Goal: Task Accomplishment & Management: Use online tool/utility

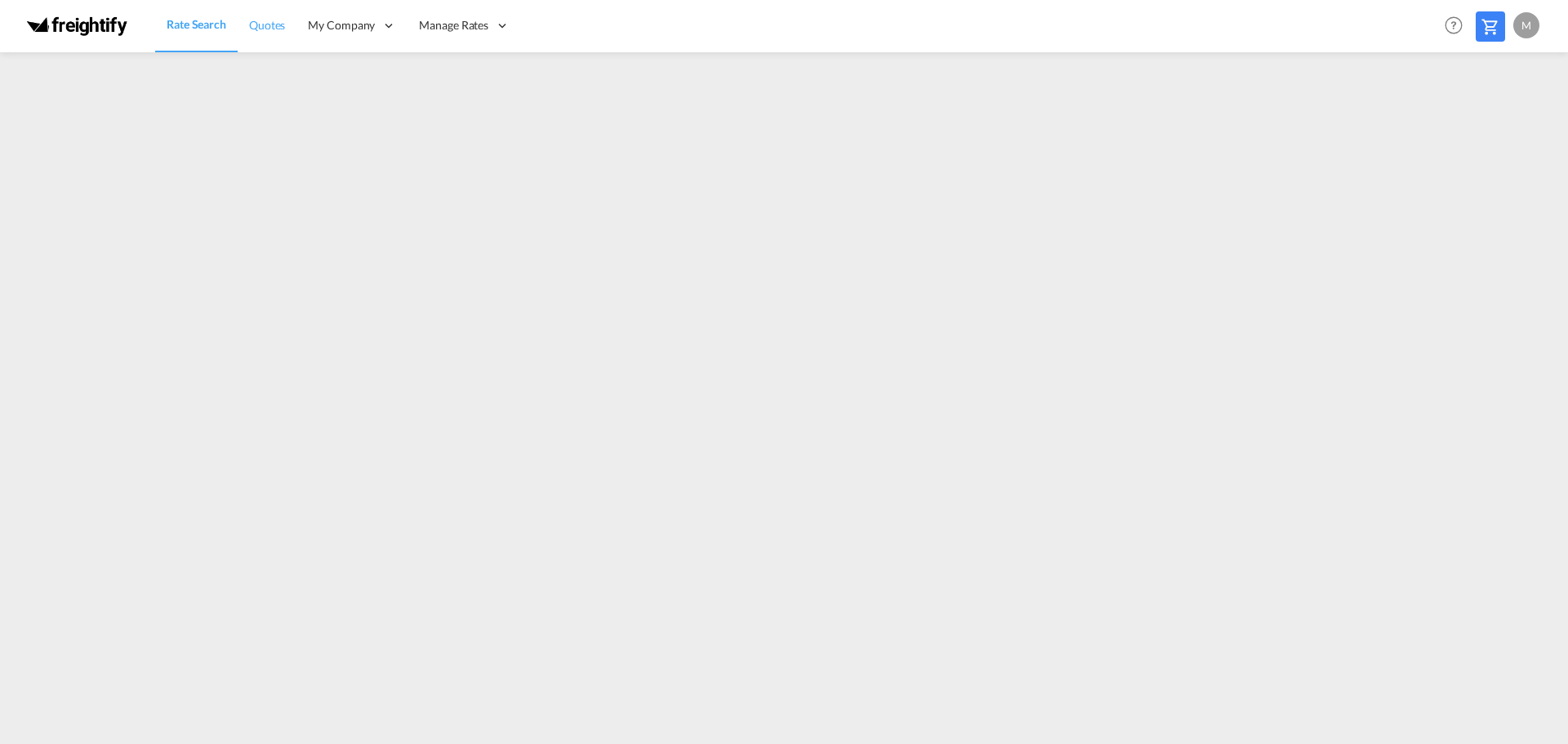
click at [265, 25] on span "Quotes" at bounding box center [267, 25] width 36 height 14
click at [181, 27] on span "Rate Search" at bounding box center [196, 25] width 59 height 14
